Goal: Transaction & Acquisition: Book appointment/travel/reservation

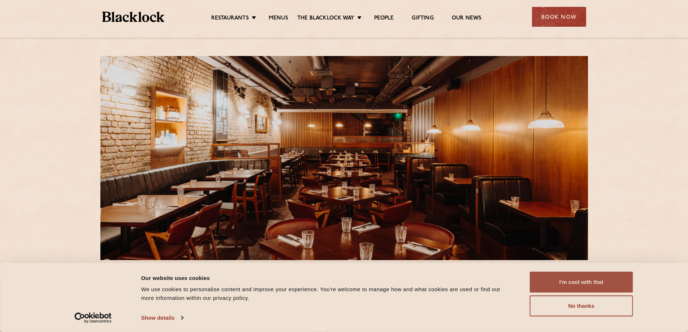
click at [590, 278] on button "I'm cool with that" at bounding box center [581, 281] width 103 height 21
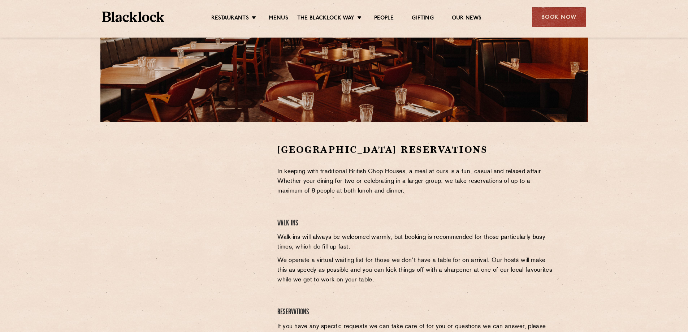
scroll to position [108, 0]
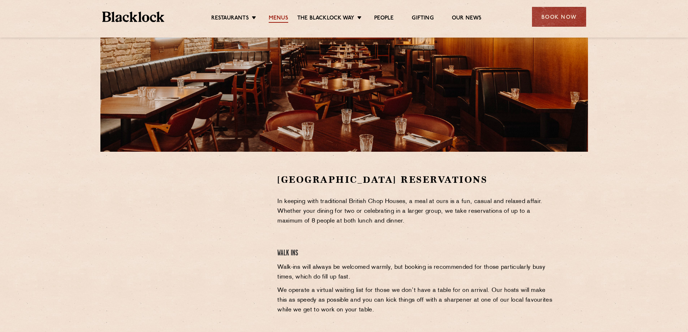
click at [281, 21] on link "Menus" at bounding box center [278, 19] width 19 height 8
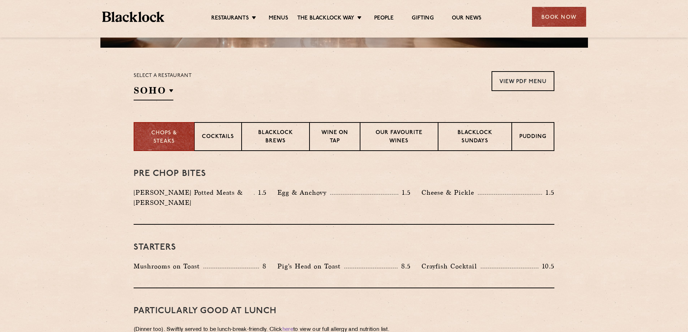
scroll to position [217, 0]
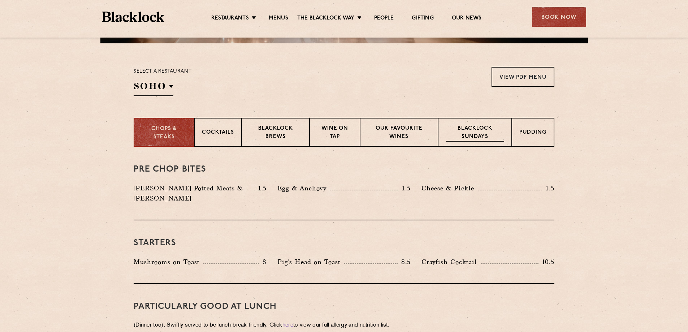
click at [482, 138] on p "Blacklock Sundays" at bounding box center [474, 133] width 58 height 17
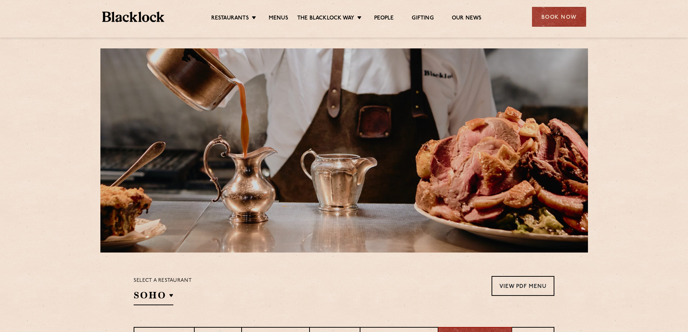
scroll to position [0, 0]
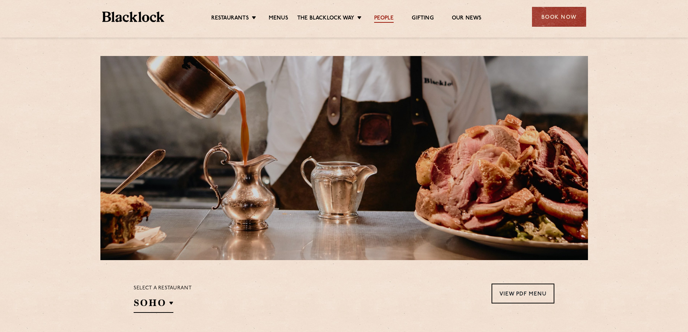
click at [382, 17] on link "People" at bounding box center [383, 19] width 19 height 8
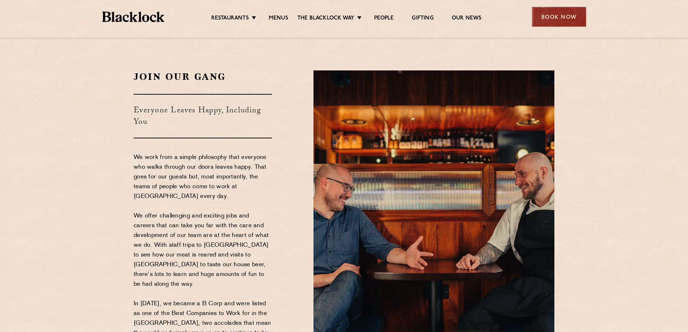
click at [565, 26] on div "Book Now" at bounding box center [559, 17] width 54 height 20
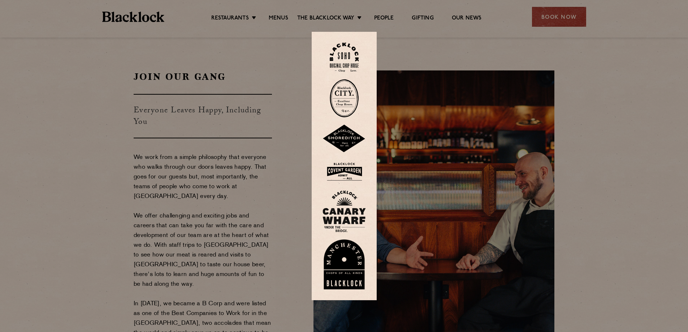
click at [562, 22] on div at bounding box center [344, 166] width 688 height 332
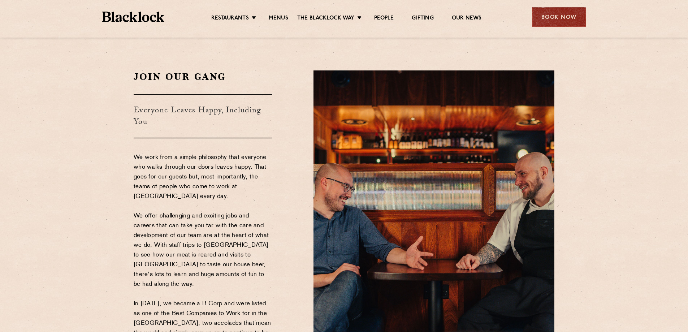
click at [569, 15] on div "Book Now" at bounding box center [559, 17] width 54 height 20
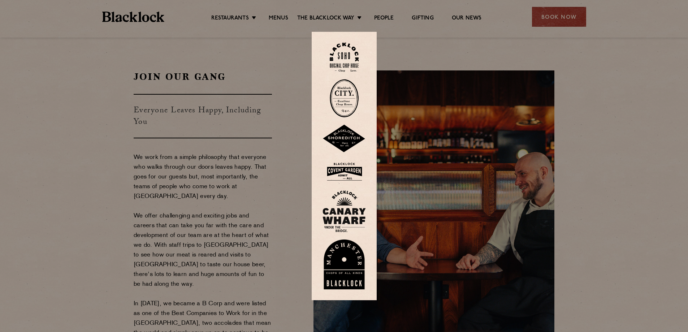
click at [344, 167] on img at bounding box center [343, 171] width 43 height 23
